Goal: Task Accomplishment & Management: Use online tool/utility

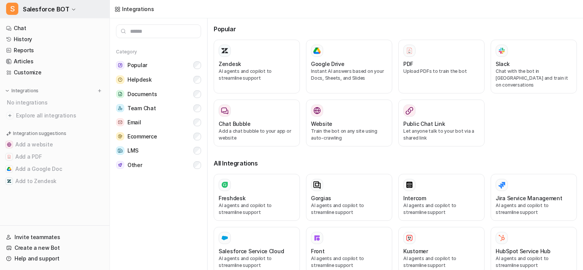
click at [71, 8] on icon "button" at bounding box center [73, 9] width 5 height 5
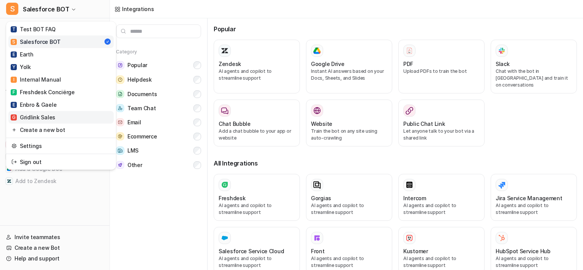
click at [47, 115] on div "G Gridlink Sales" at bounding box center [33, 117] width 45 height 8
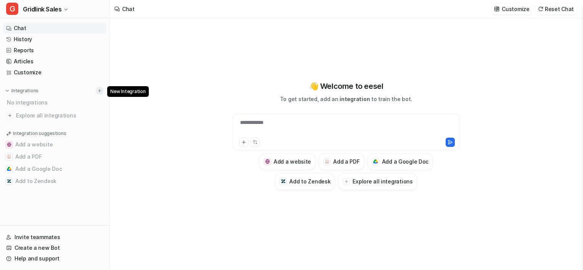
click at [99, 90] on img at bounding box center [99, 90] width 5 height 5
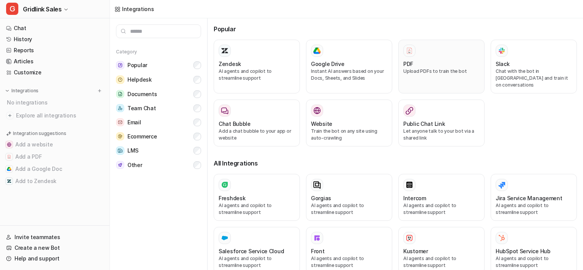
click at [417, 55] on div at bounding box center [442, 51] width 76 height 12
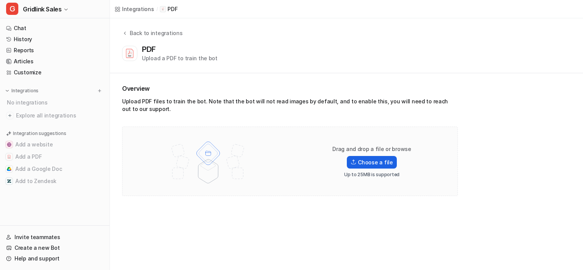
click at [370, 160] on label "Choose a file" at bounding box center [372, 162] width 50 height 13
click at [0, 0] on input "Choose a file" at bounding box center [0, 0] width 0 height 0
